Goal: Information Seeking & Learning: Learn about a topic

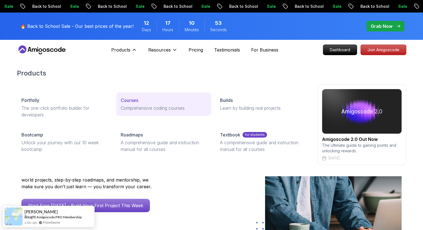
click at [133, 100] on p "Courses" at bounding box center [130, 100] width 18 height 7
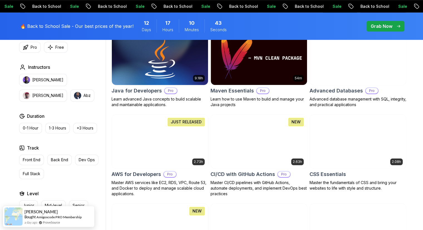
scroll to position [362, 0]
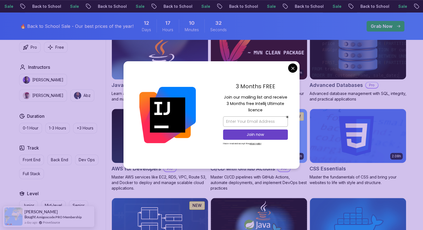
drag, startPoint x: 291, startPoint y: 68, endPoint x: 286, endPoint y: 70, distance: 5.5
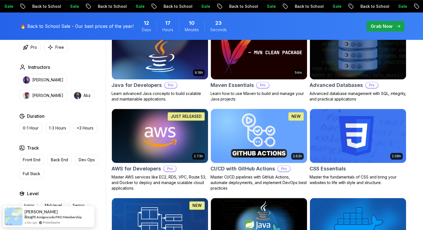
click at [253, 166] on h2 "CI/CD with GitHub Actions" at bounding box center [243, 169] width 65 height 8
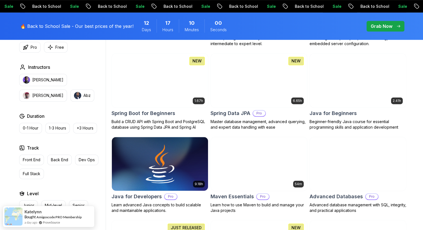
scroll to position [139, 0]
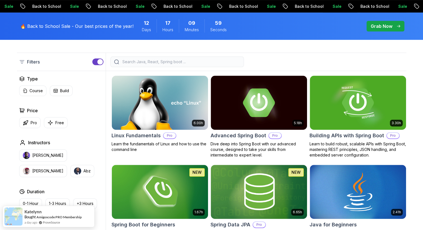
click at [144, 60] on input "search" at bounding box center [180, 62] width 119 height 6
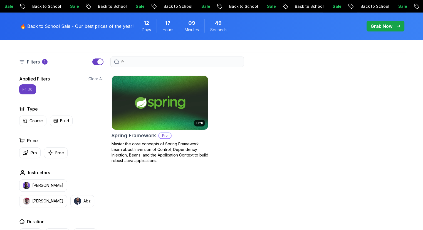
type input "f"
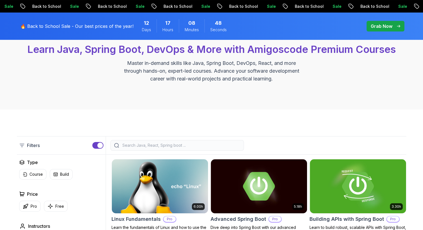
scroll to position [56, 0]
click at [21, 144] on icon at bounding box center [22, 145] width 6 height 6
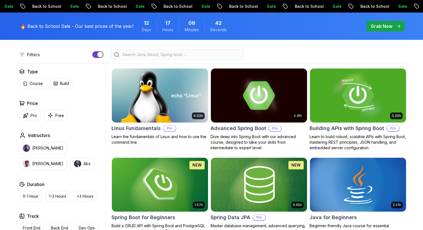
scroll to position [167, 0]
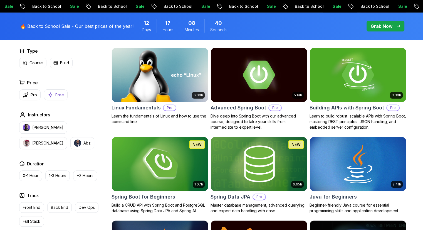
click at [57, 94] on p "Free" at bounding box center [59, 95] width 9 height 6
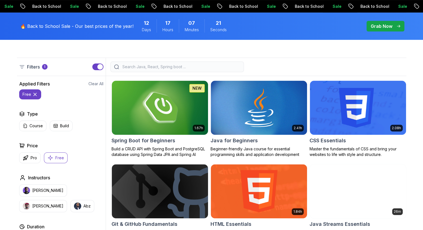
scroll to position [139, 0]
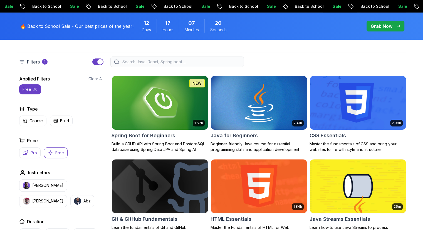
click at [35, 153] on p "Pro" at bounding box center [34, 153] width 6 height 6
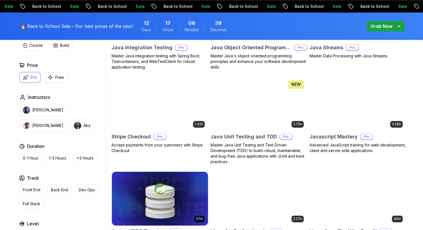
scroll to position [779, 0]
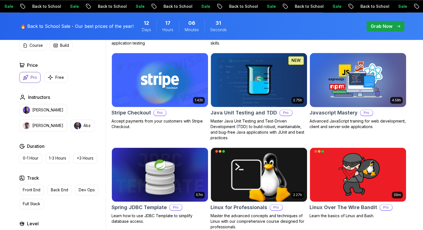
click at [352, 98] on img at bounding box center [358, 79] width 101 height 56
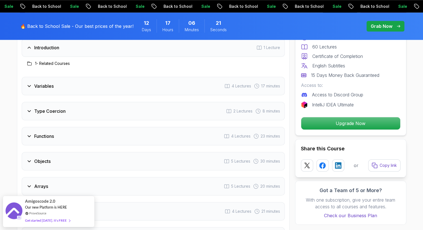
scroll to position [529, 0]
click at [29, 84] on icon at bounding box center [29, 85] width 6 height 6
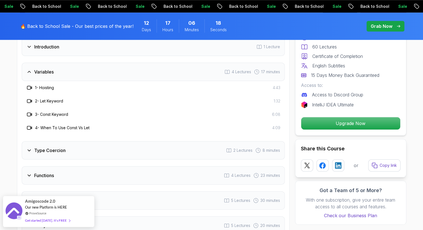
click at [47, 87] on h3 "1 - Hoisting" at bounding box center [44, 88] width 19 height 6
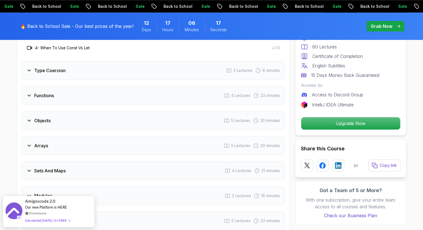
scroll to position [612, 0]
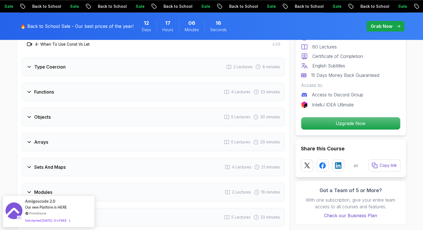
click at [30, 67] on icon at bounding box center [29, 67] width 6 height 6
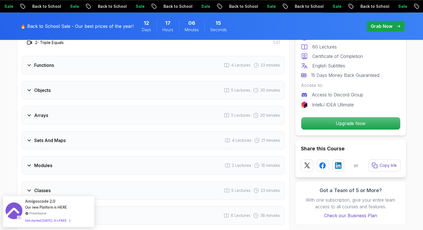
click at [30, 89] on icon at bounding box center [29, 90] width 6 height 6
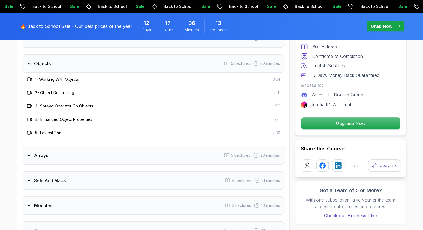
click at [26, 148] on div "Arrays 5 Lectures 20 minutes" at bounding box center [153, 155] width 263 height 18
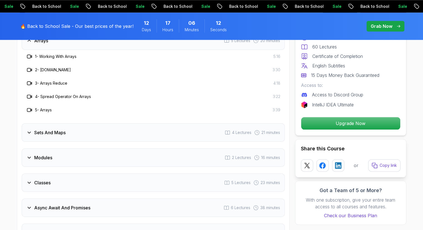
scroll to position [668, 0]
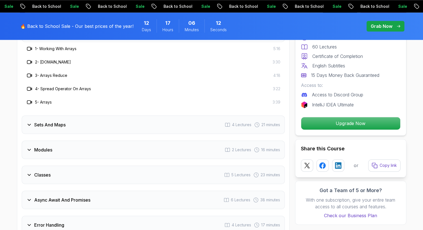
click at [33, 125] on div "Sets And Maps" at bounding box center [45, 124] width 39 height 7
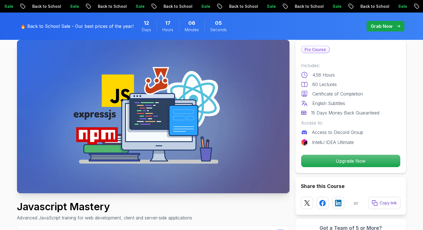
scroll to position [28, 0]
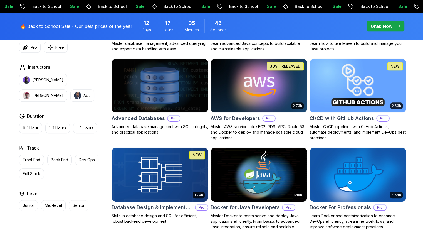
scroll to position [306, 0]
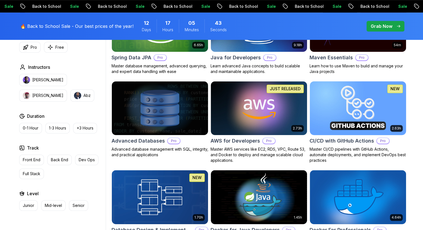
click at [326, 139] on h2 "CI/CD with GitHub Actions" at bounding box center [342, 141] width 65 height 8
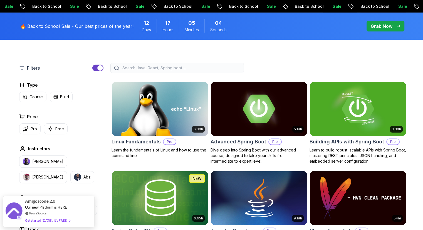
scroll to position [139, 0]
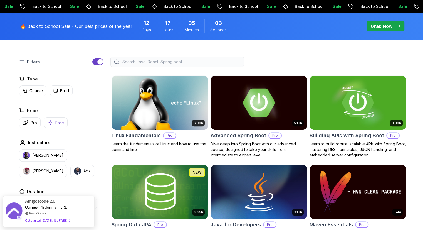
click at [56, 121] on p "Free" at bounding box center [59, 123] width 9 height 6
